Goal: Task Accomplishment & Management: Complete application form

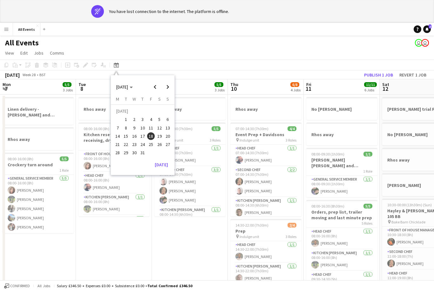
scroll to position [0, 218]
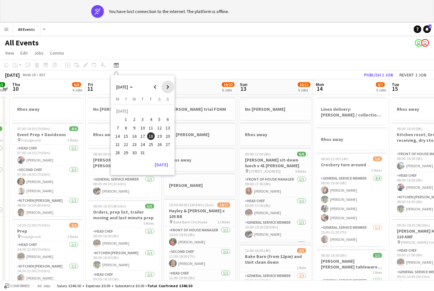
click at [172, 86] on span "Next month" at bounding box center [167, 87] width 13 height 13
click at [171, 87] on span "Next month" at bounding box center [167, 87] width 13 height 13
click at [170, 86] on span "Next month" at bounding box center [167, 87] width 13 height 13
click at [154, 144] on span "24" at bounding box center [151, 145] width 8 height 8
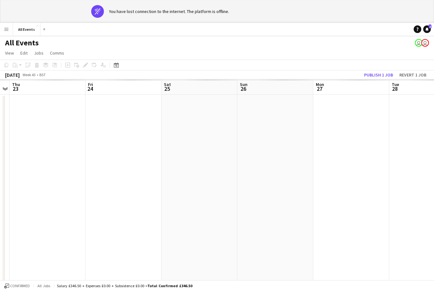
click at [383, 74] on button "Publish 1 job" at bounding box center [379, 75] width 34 height 8
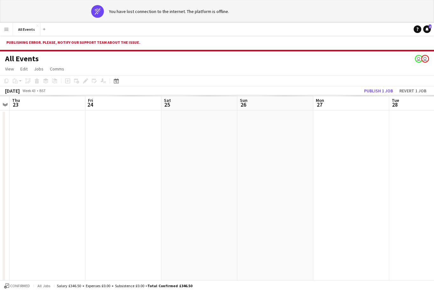
click at [121, 130] on app-date-cell at bounding box center [123, 292] width 76 height 362
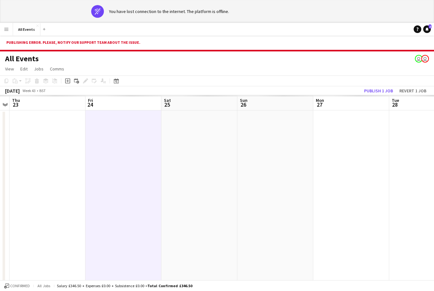
click at [65, 82] on div "Add job" at bounding box center [68, 81] width 8 height 8
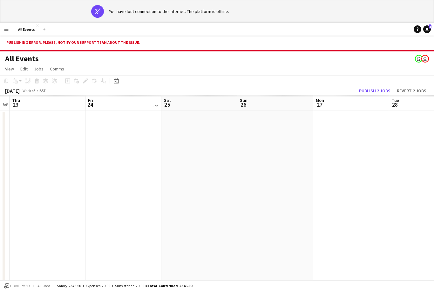
click at [125, 165] on app-date-cell at bounding box center [123, 292] width 76 height 362
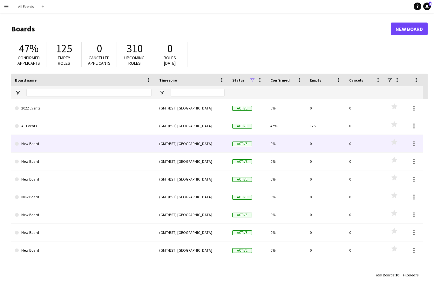
click at [77, 136] on link "New Board" at bounding box center [83, 144] width 137 height 18
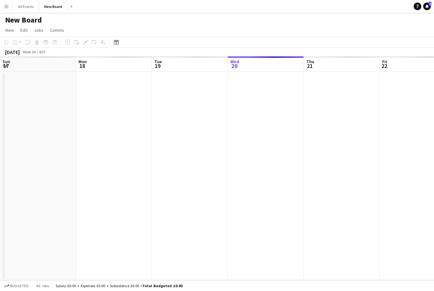
scroll to position [0, 152]
click at [9, 11] on button "Menu" at bounding box center [6, 6] width 13 height 13
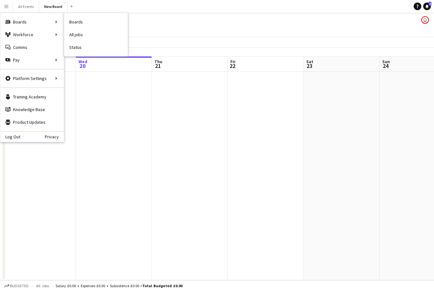
click at [76, 19] on link "Boards" at bounding box center [96, 22] width 64 height 13
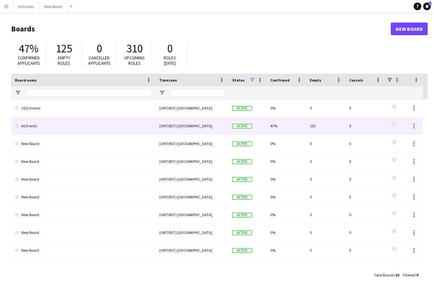
click at [104, 124] on link "All Events" at bounding box center [83, 126] width 137 height 18
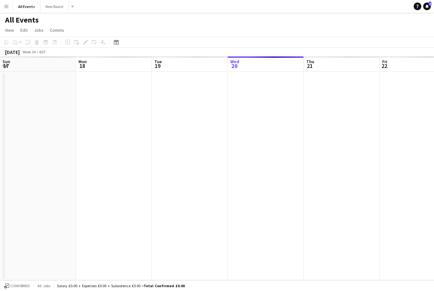
scroll to position [0, 152]
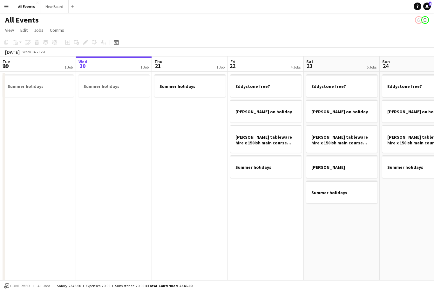
click at [127, 40] on app-toolbar "Copy Paste Paste Command V Paste with crew Command Shift V Paste linked Job Del…" at bounding box center [217, 42] width 434 height 11
click at [119, 40] on div "Date picker" at bounding box center [116, 42] width 8 height 8
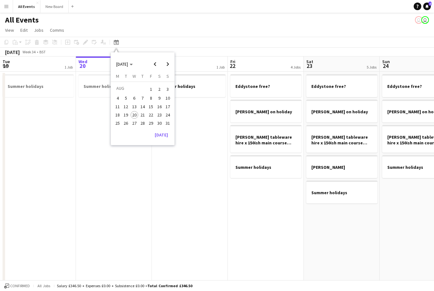
click at [171, 60] on span "Next month" at bounding box center [167, 64] width 13 height 13
click at [169, 64] on span "Next month" at bounding box center [167, 64] width 13 height 13
click at [152, 121] on span "24" at bounding box center [151, 122] width 8 height 8
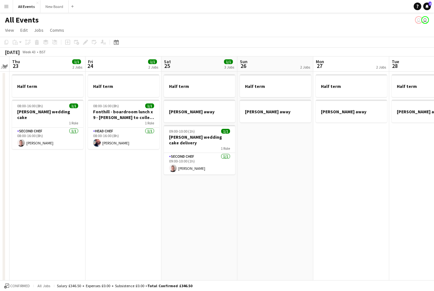
click at [128, 168] on app-date-cell "Half term 08:00-16:00 (8h) 1/1 Fonthill - boardroom lunch x 9 - Vicky to collec…" at bounding box center [123, 188] width 76 height 233
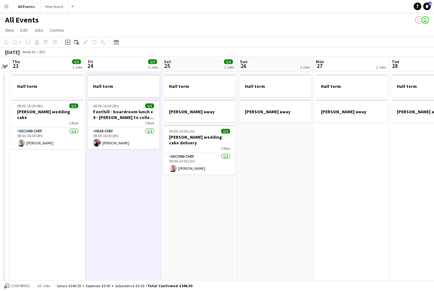
click at [67, 43] on icon "Add job" at bounding box center [67, 42] width 5 height 5
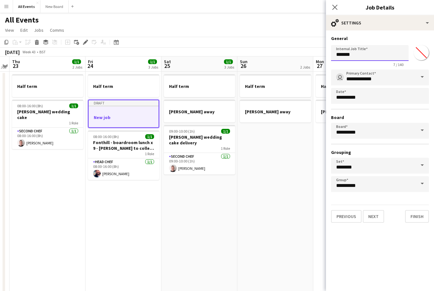
click at [362, 55] on input "*******" at bounding box center [370, 53] width 78 height 16
type input "*"
type input "**********"
click at [417, 219] on button "Finish" at bounding box center [417, 216] width 24 height 13
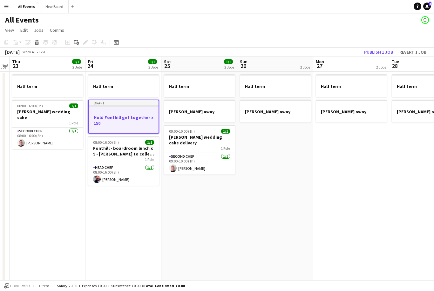
click at [383, 50] on button "Publish 1 job" at bounding box center [379, 52] width 34 height 8
